Goal: Information Seeking & Learning: Find specific page/section

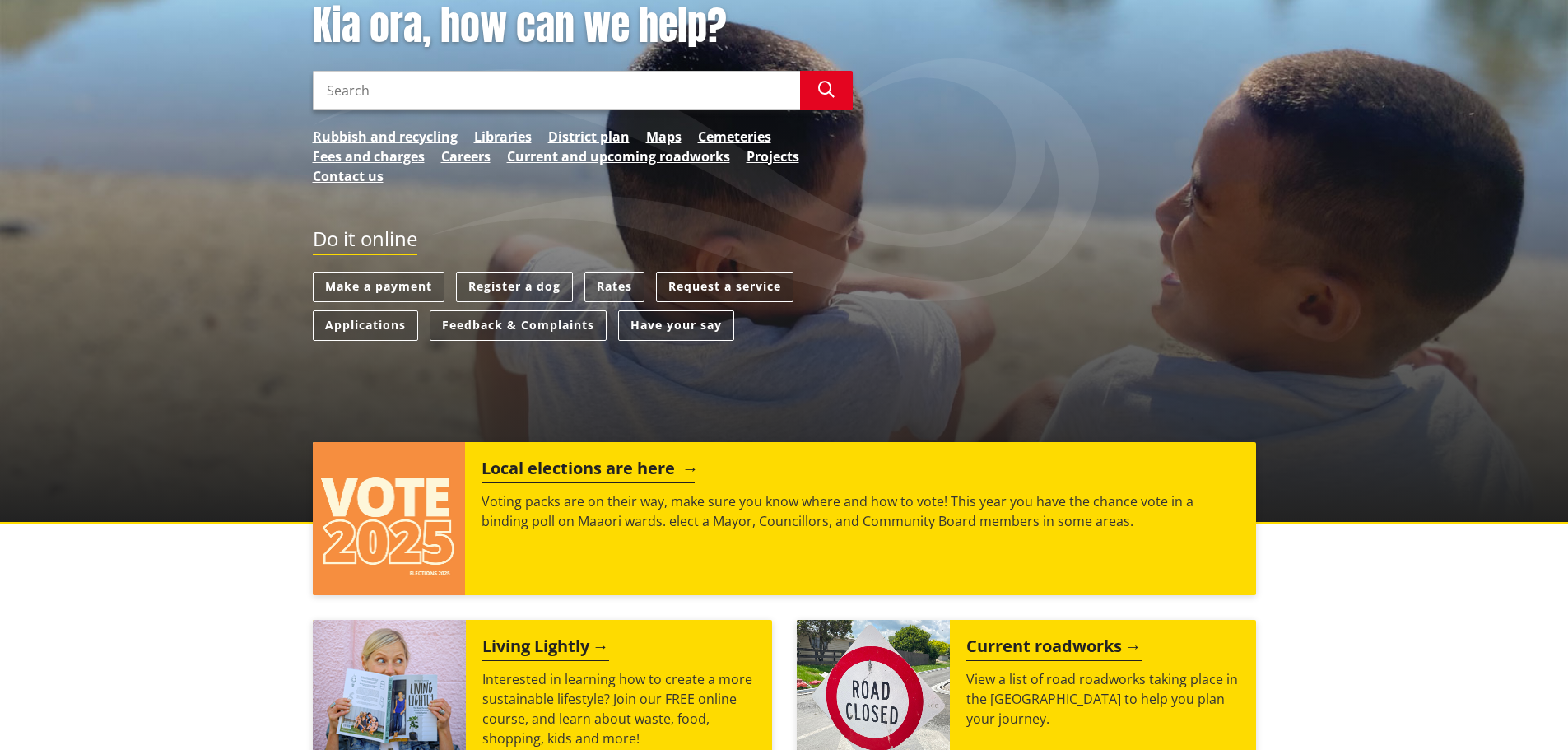
scroll to position [247, 0]
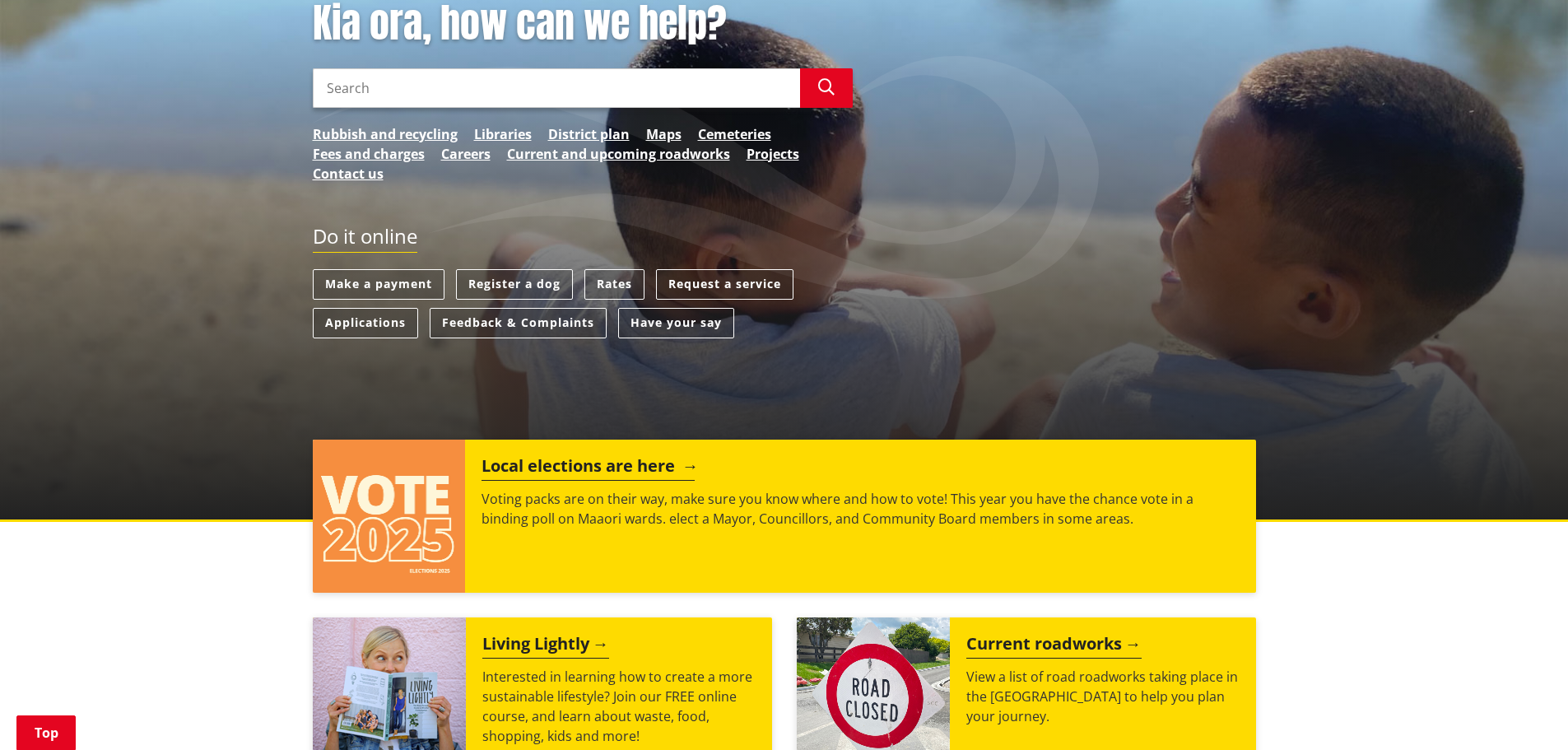
click at [615, 471] on h2 "Local elections are here" at bounding box center [587, 468] width 213 height 25
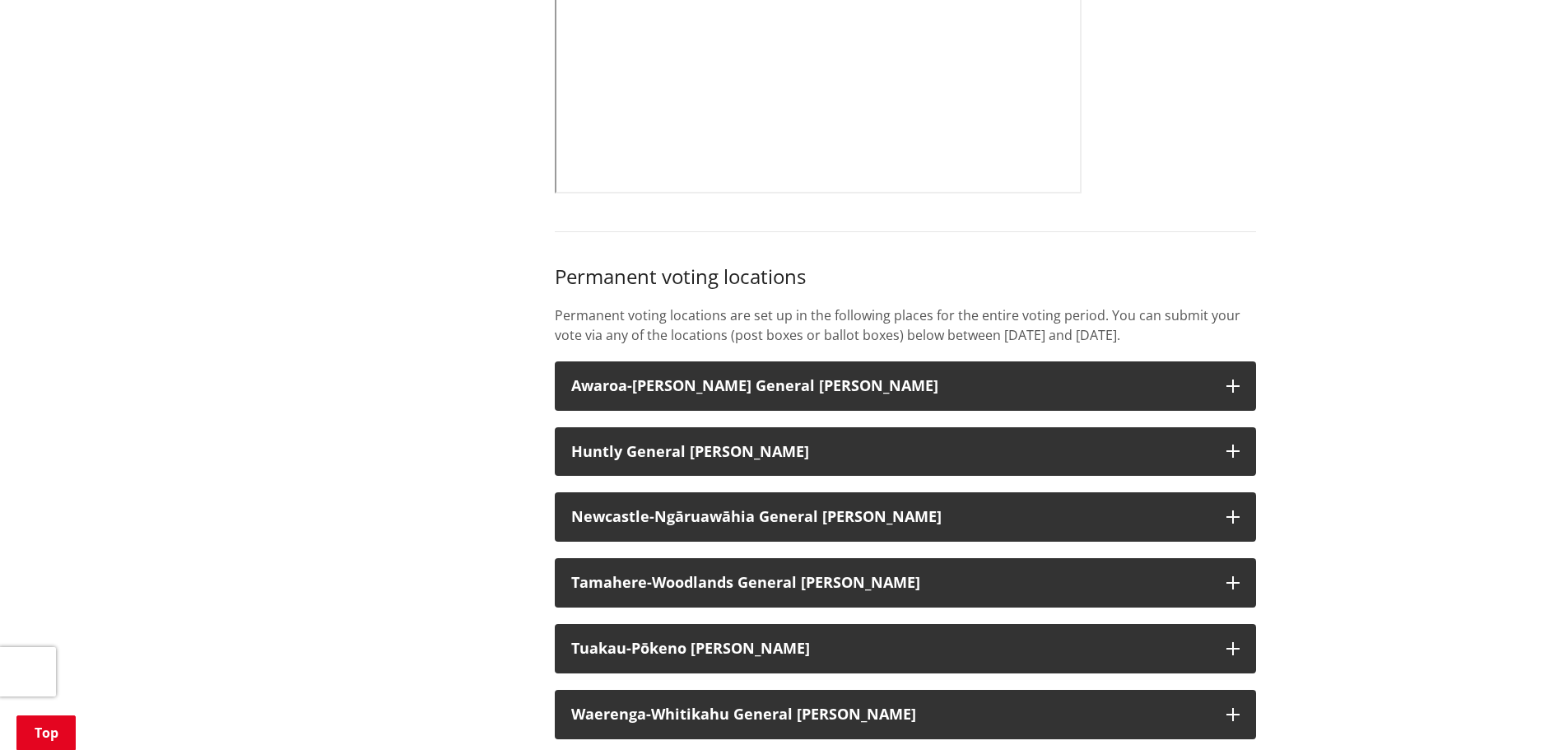
scroll to position [1317, 0]
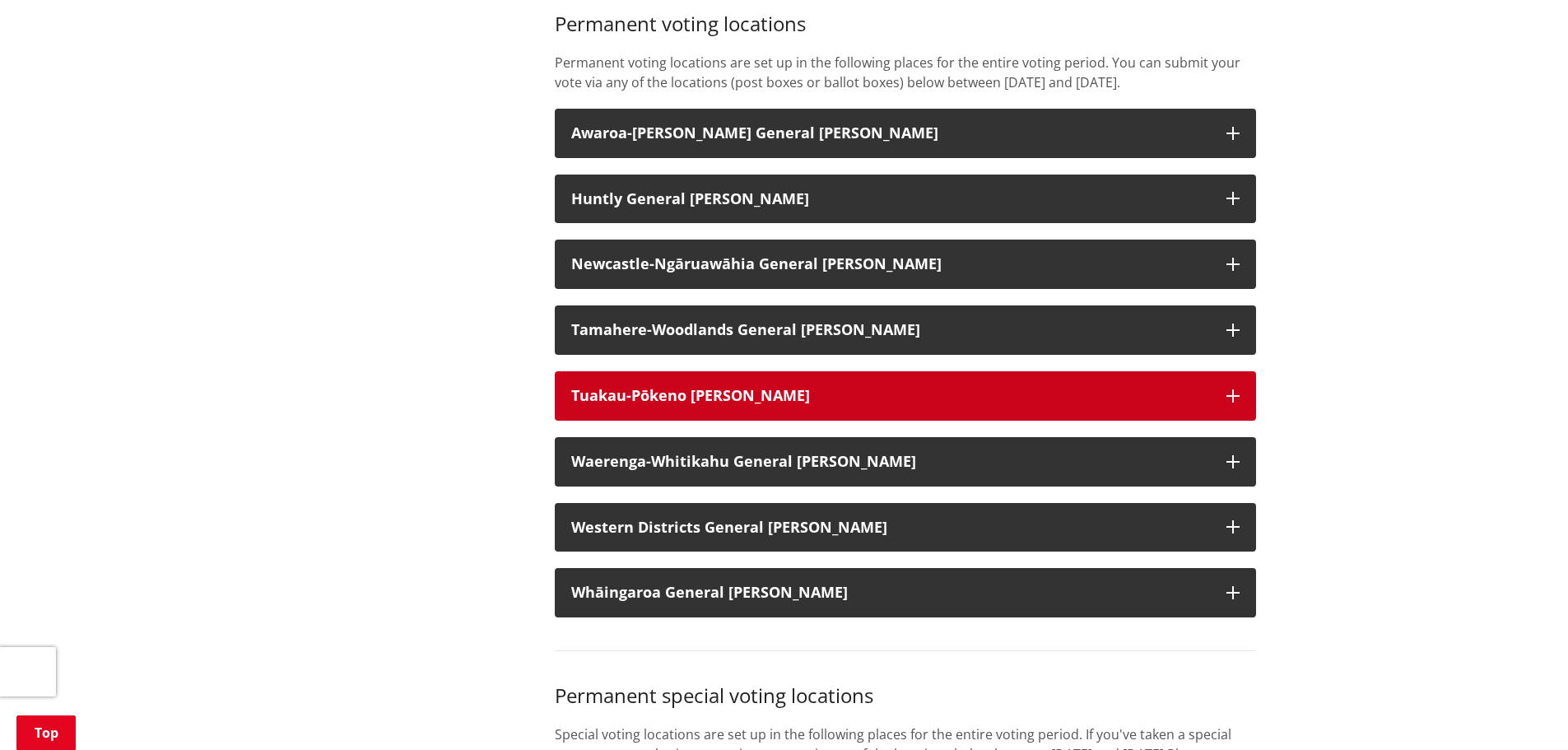
click at [848, 420] on button "Tuakau-Pōkeno Ward" at bounding box center [905, 396] width 701 height 50
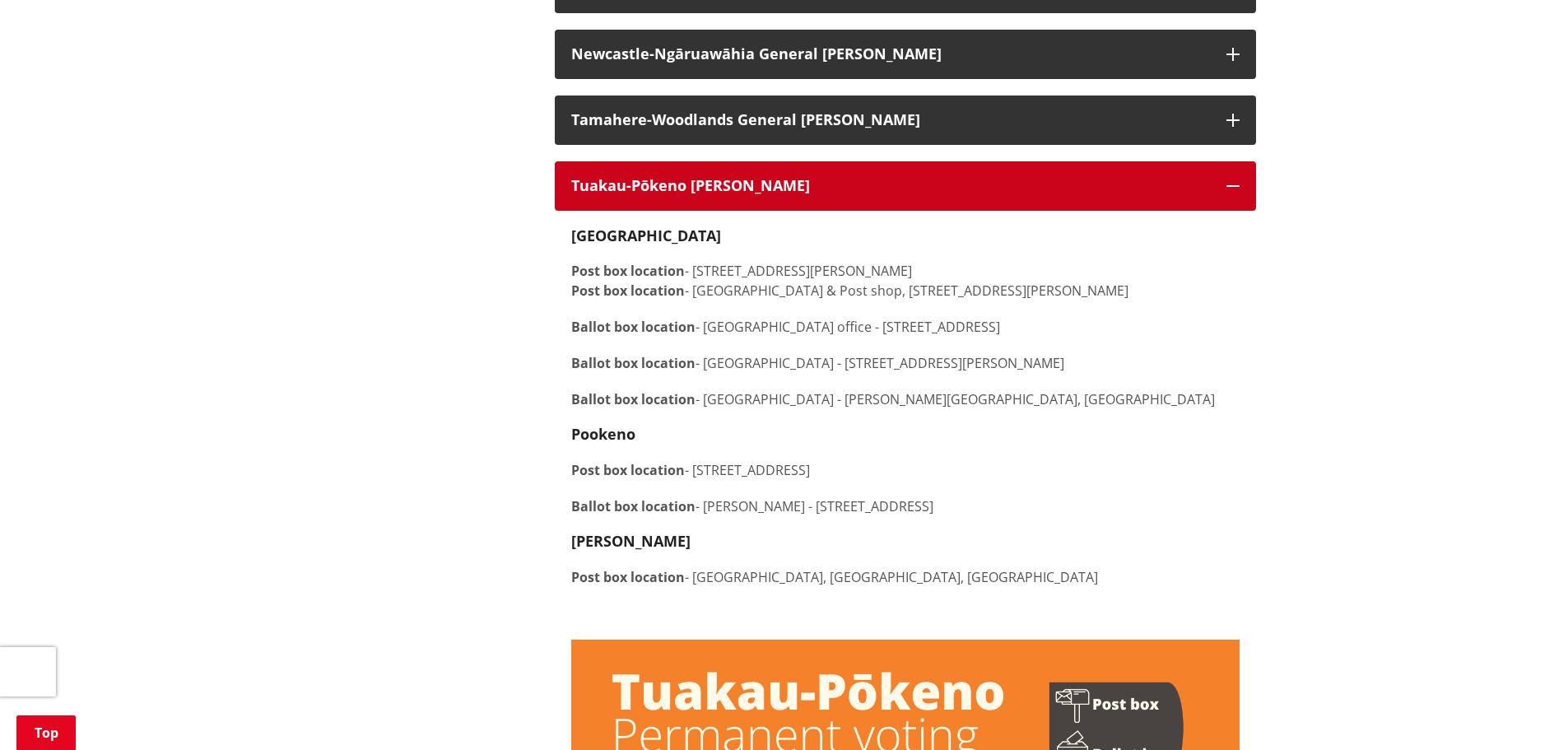
scroll to position [1564, 0]
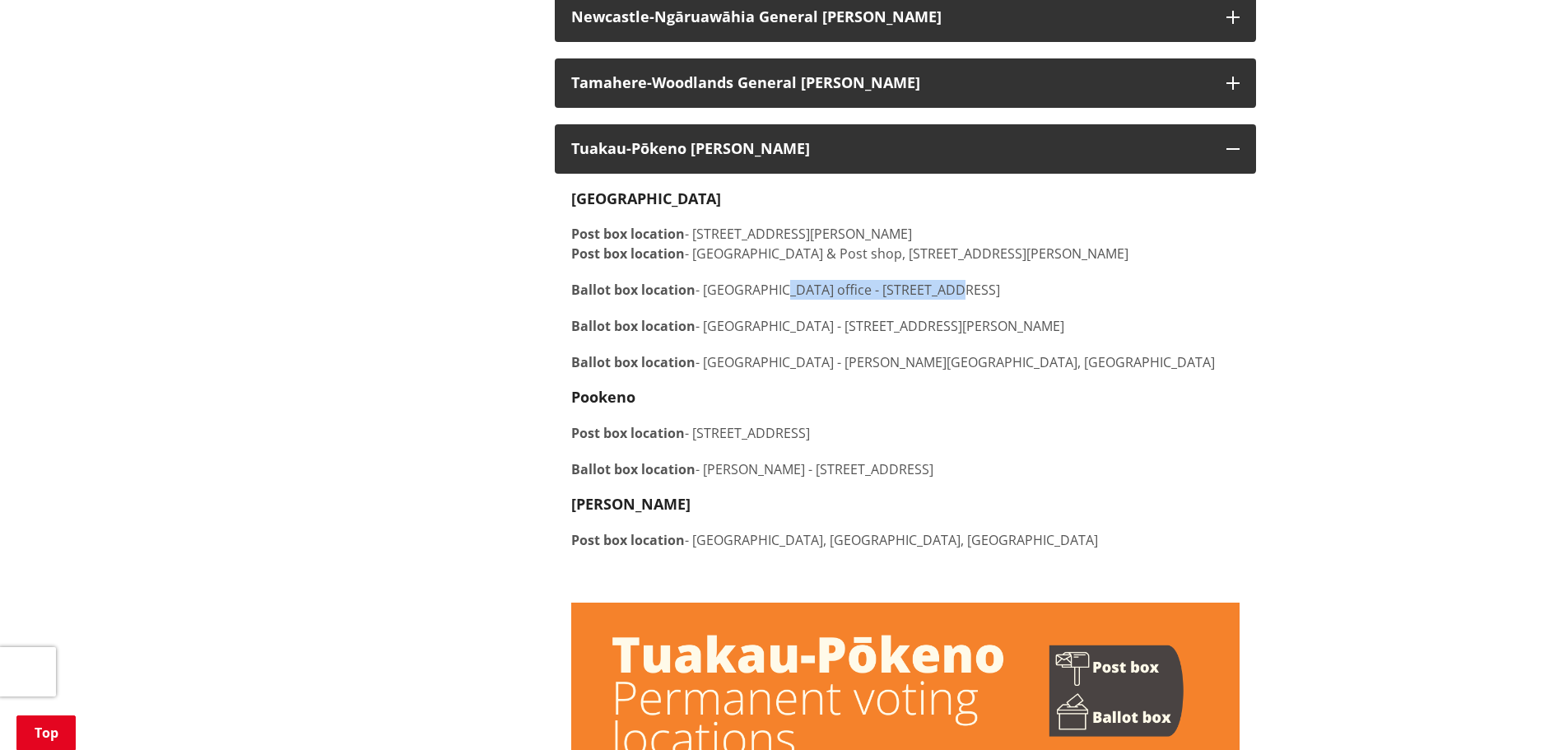
drag, startPoint x: 838, startPoint y: 305, endPoint x: 996, endPoint y: 305, distance: 158.0
click at [996, 299] on p "Ballot box location - Tuakau office - 2 Dominion Rd, Tuakau" at bounding box center [905, 289] width 668 height 19
click at [997, 299] on p "Ballot box location - Tuakau office - 2 Dominion Rd, Tuakau" at bounding box center [905, 289] width 668 height 19
click at [984, 372] on p "Ballot box location - Tuakau College - Elizabeth Street, Tuakau" at bounding box center [905, 361] width 668 height 19
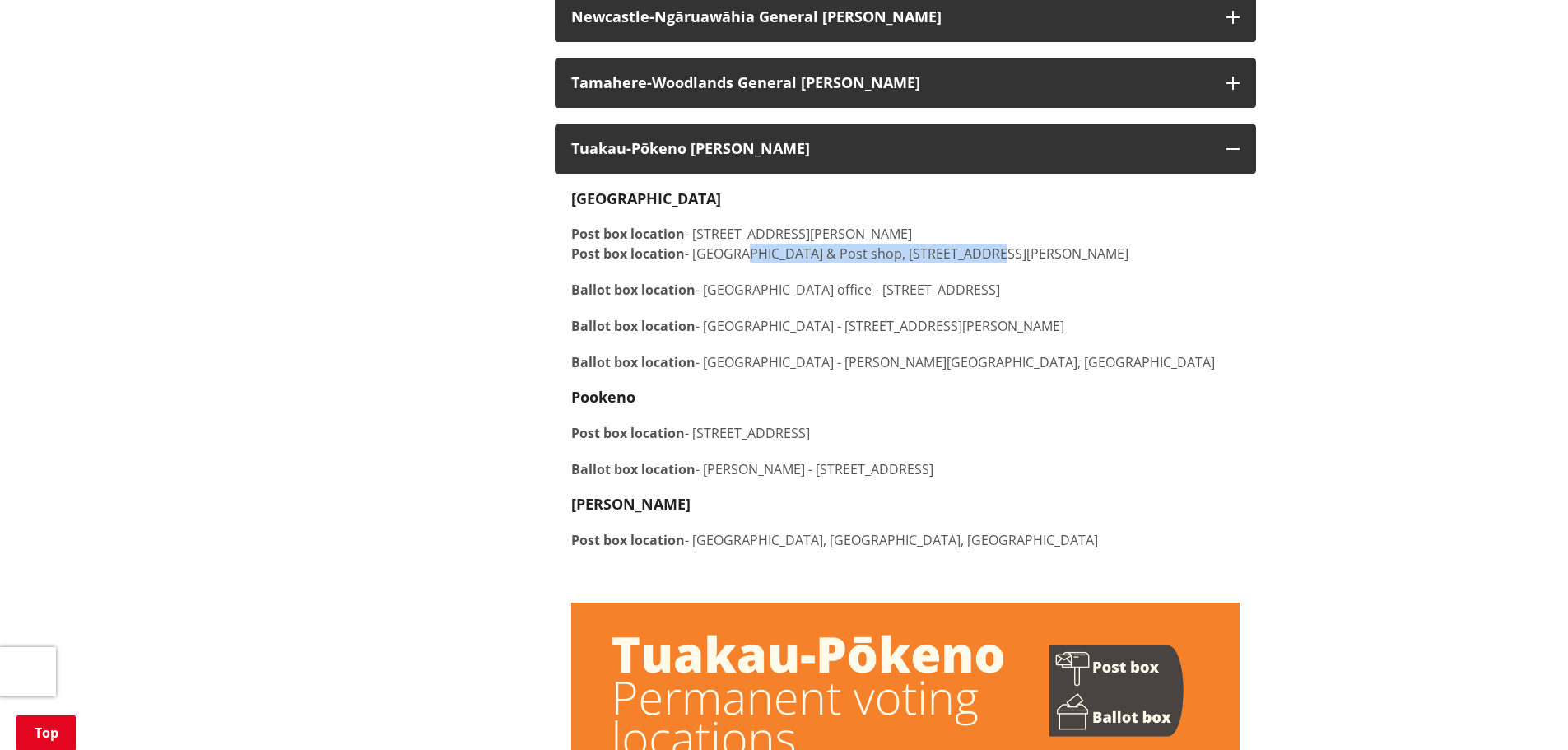
drag, startPoint x: 741, startPoint y: 267, endPoint x: 970, endPoint y: 275, distance: 229.1
click at [970, 264] on p "Post box location - 34 George Street, Tuakau, Tuakau Post box location - Tuakau…" at bounding box center [905, 243] width 668 height 40
click at [995, 287] on div "Tuakau Post box location - 34 George Street, Tuakau, Tuakau Post box location -…" at bounding box center [905, 388] width 668 height 396
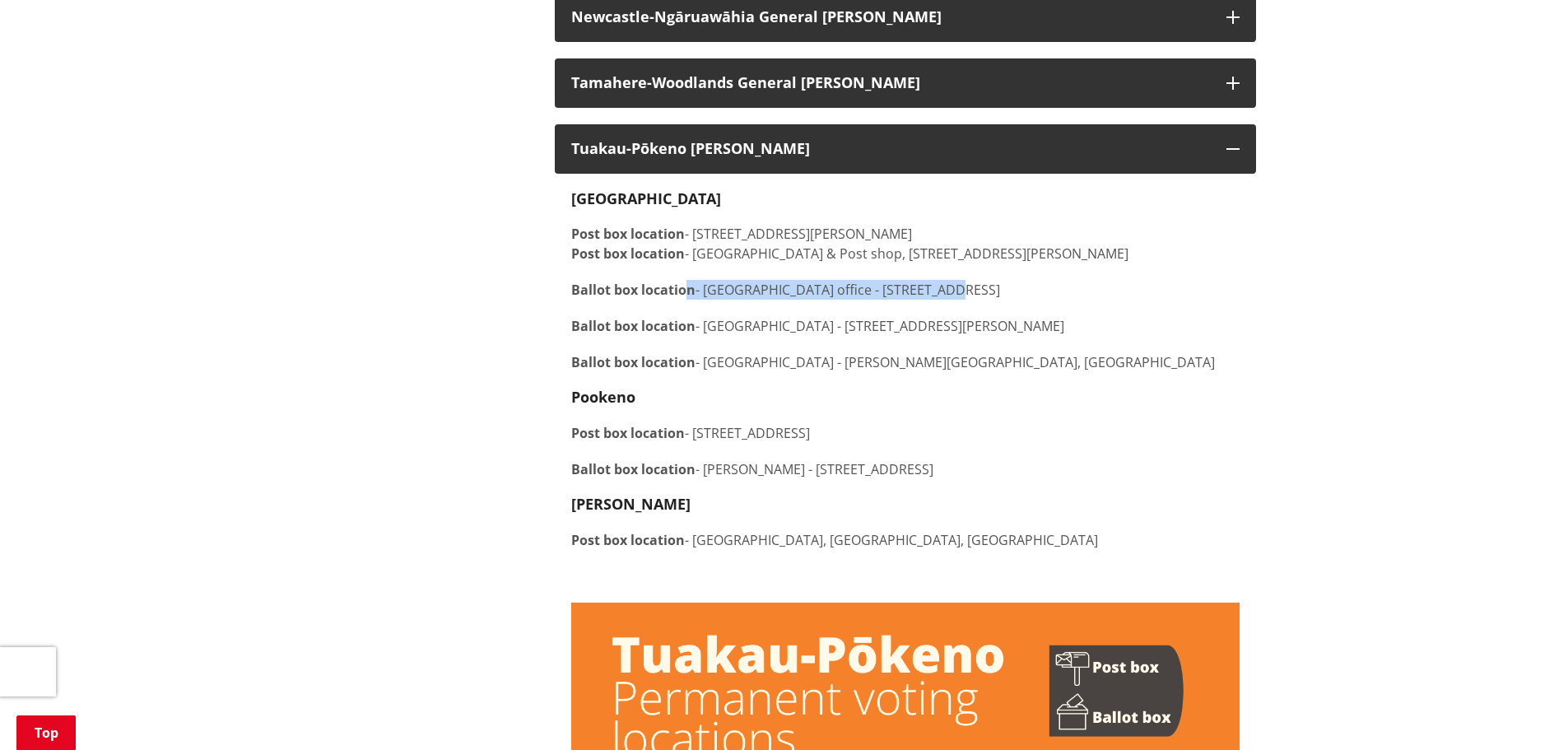
drag, startPoint x: 979, startPoint y: 308, endPoint x: 689, endPoint y: 312, distance: 290.0
click at [689, 299] on p "Ballot box location - Tuakau office - 2 Dominion Rd, Tuakau" at bounding box center [905, 289] width 668 height 19
click at [1078, 322] on div "Tuakau Post box location - 34 George Street, Tuakau, Tuakau Post box location -…" at bounding box center [905, 388] width 668 height 396
drag, startPoint x: 849, startPoint y: 344, endPoint x: 1099, endPoint y: 344, distance: 250.0
click at [1099, 335] on p "Ballot box location - Tuakau library - 72 George Street, Tuakau" at bounding box center [905, 325] width 668 height 19
